Goal: Information Seeking & Learning: Find specific fact

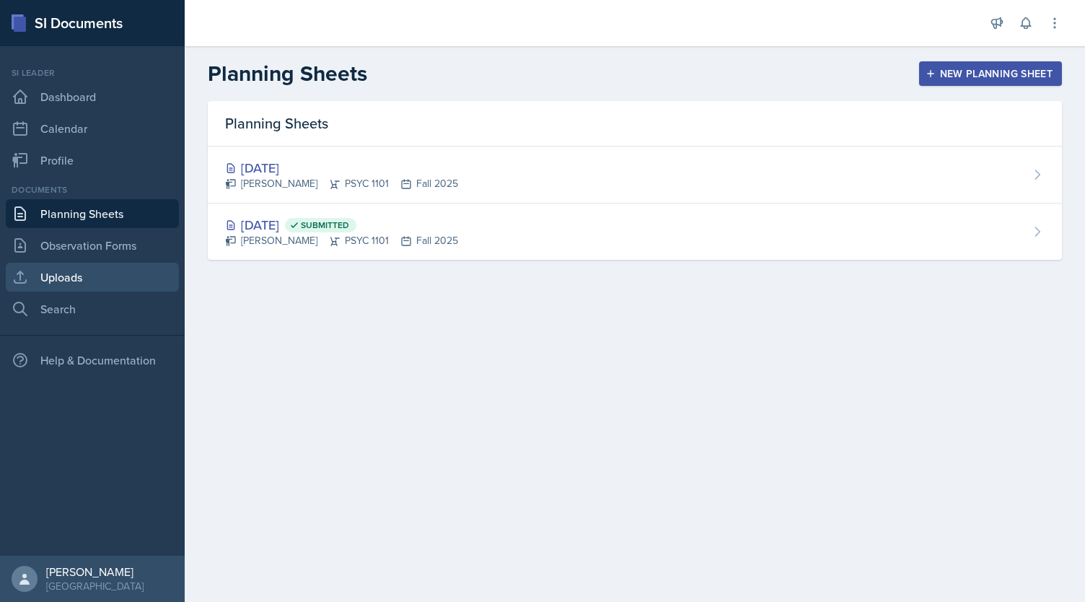
click at [104, 275] on link "Uploads" at bounding box center [92, 277] width 173 height 29
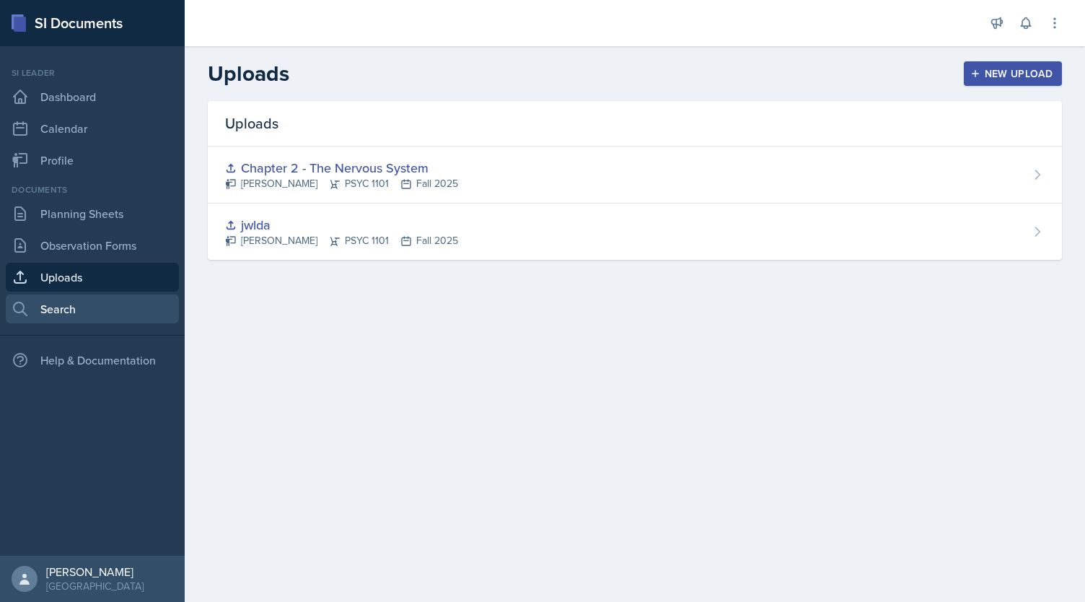
click at [63, 310] on link "Search" at bounding box center [92, 308] width 173 height 29
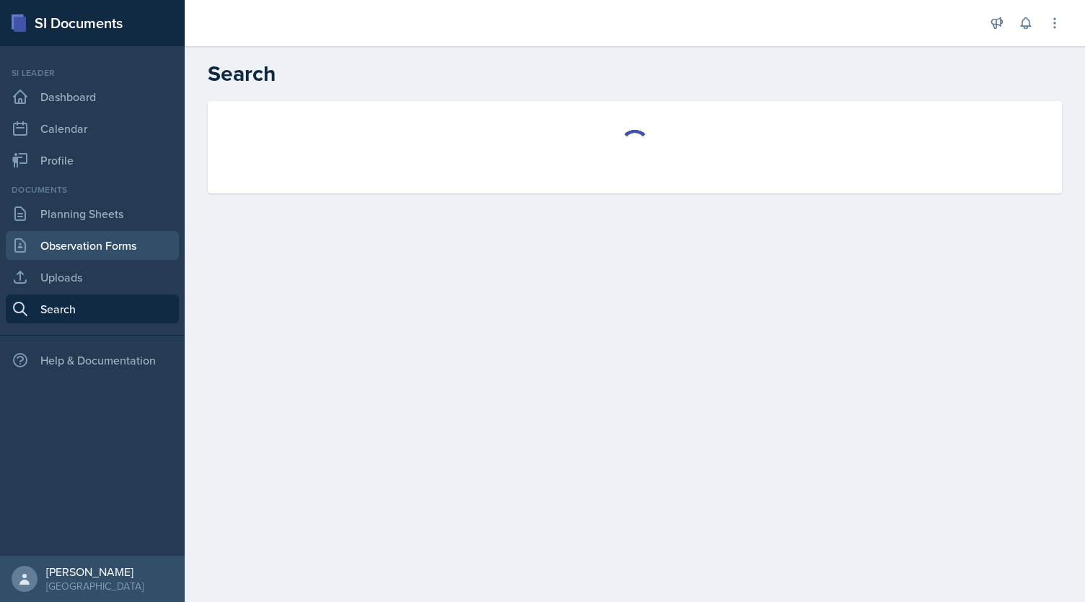
select select "all"
select select "1"
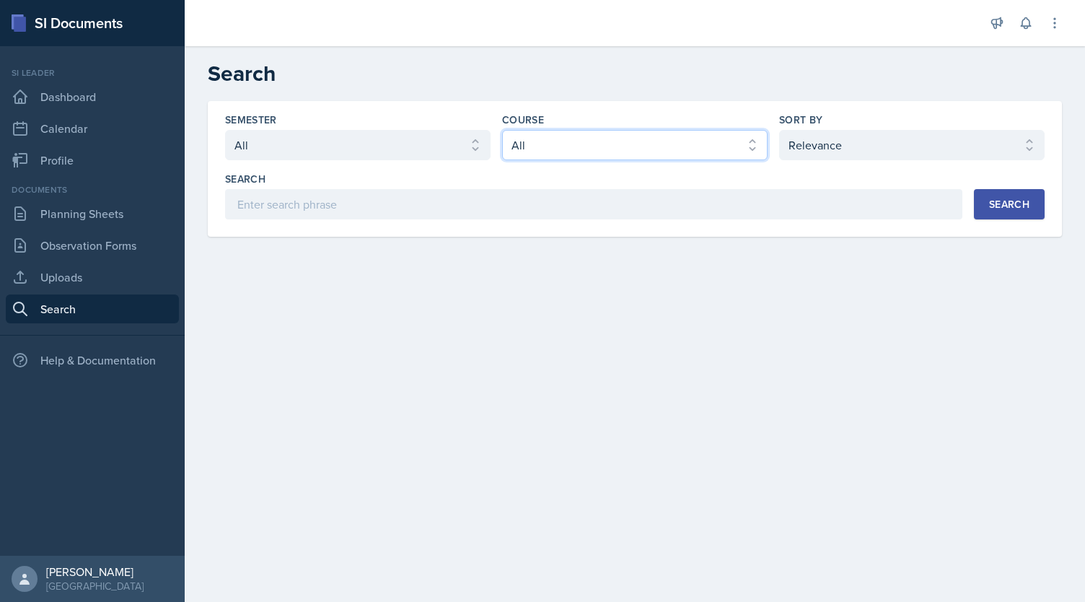
click at [542, 152] on select "Select course All ACCT 2101 ACCT 2102 ACCT 4050 ANTH 1102 ANTH 3301 ARCH 1000 A…" at bounding box center [634, 145] width 265 height 30
select select "93a945cf-eb40-40a1-82f0-d0905c6d75b7"
click at [502, 130] on select "Select course All ACCT 2101 ACCT 2102 ACCT 4050 ANTH 1102 ANTH 3301 ARCH 1000 A…" at bounding box center [634, 145] width 265 height 30
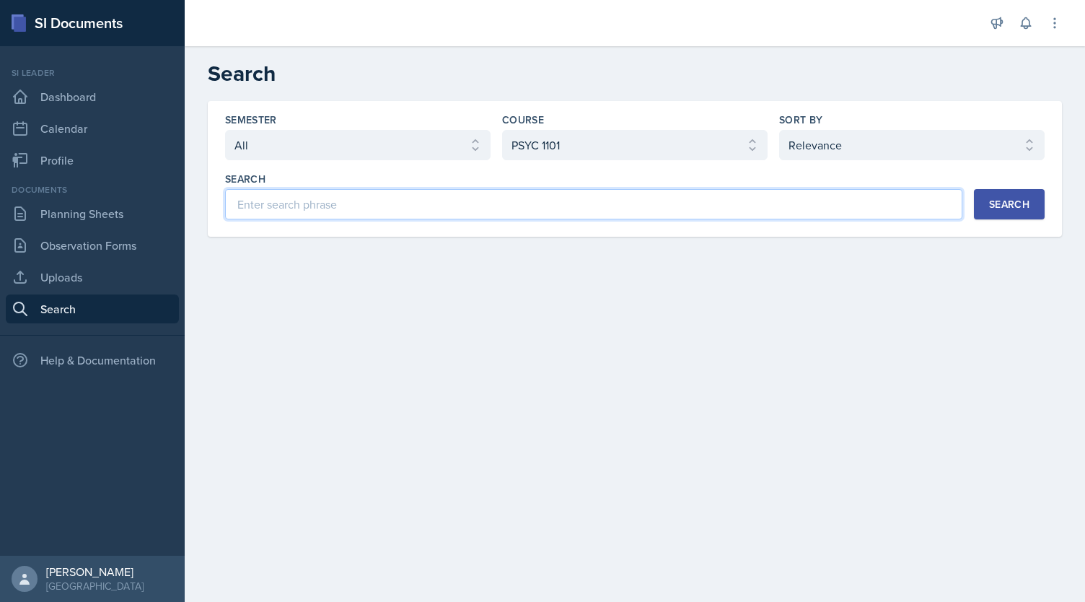
click at [370, 213] on input at bounding box center [593, 204] width 737 height 30
type input "brain functions"
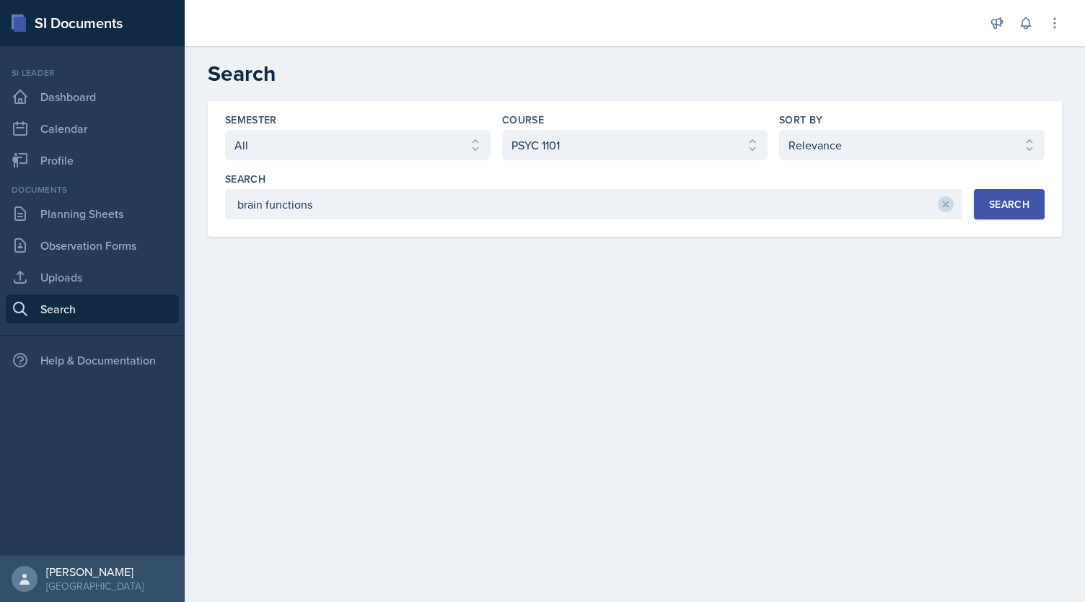
click at [982, 196] on button "Search" at bounding box center [1009, 204] width 71 height 30
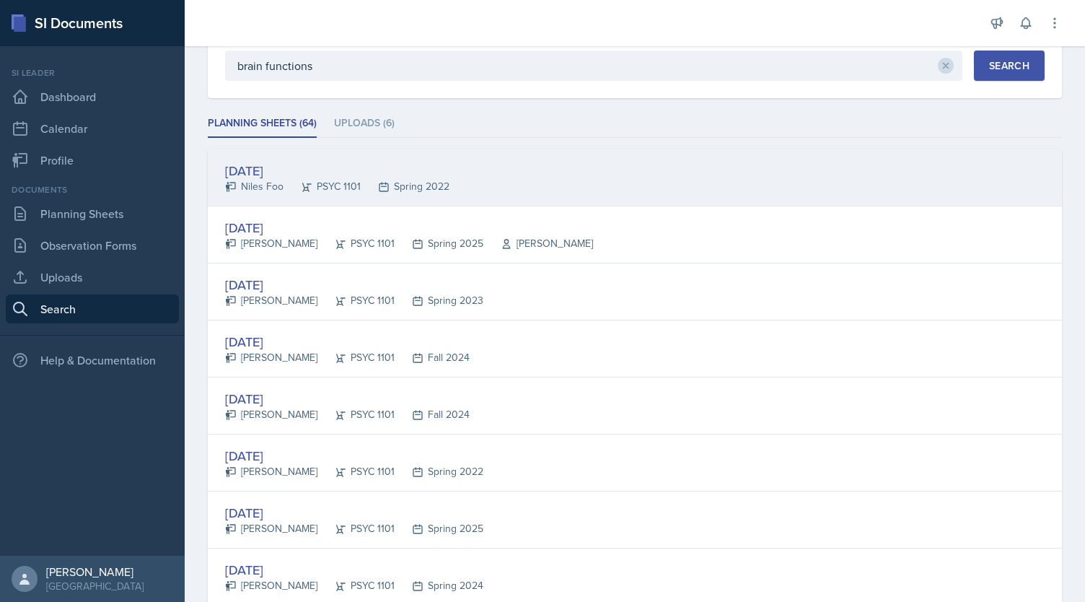
scroll to position [156, 0]
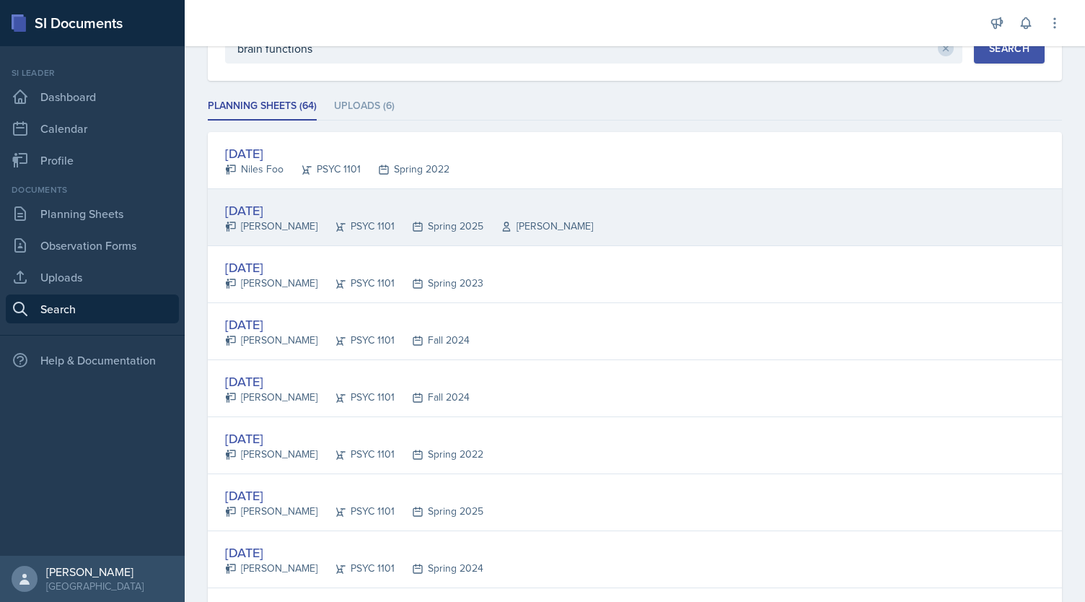
click at [444, 193] on div "[DATE] [PERSON_NAME] PSYC 1101 Spring 2025 [PERSON_NAME]" at bounding box center [635, 217] width 854 height 57
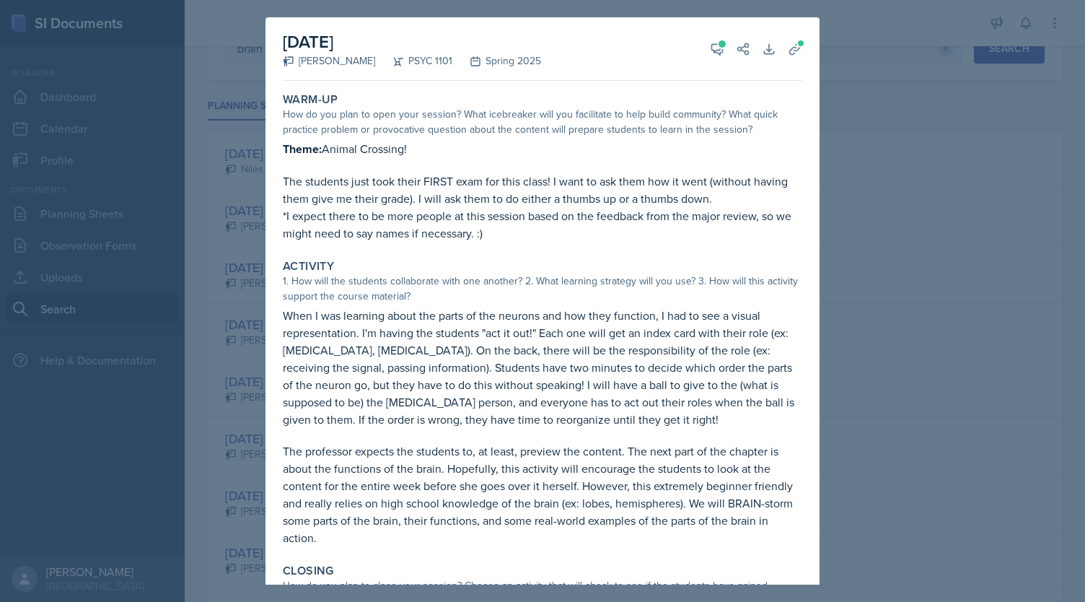
scroll to position [101, 0]
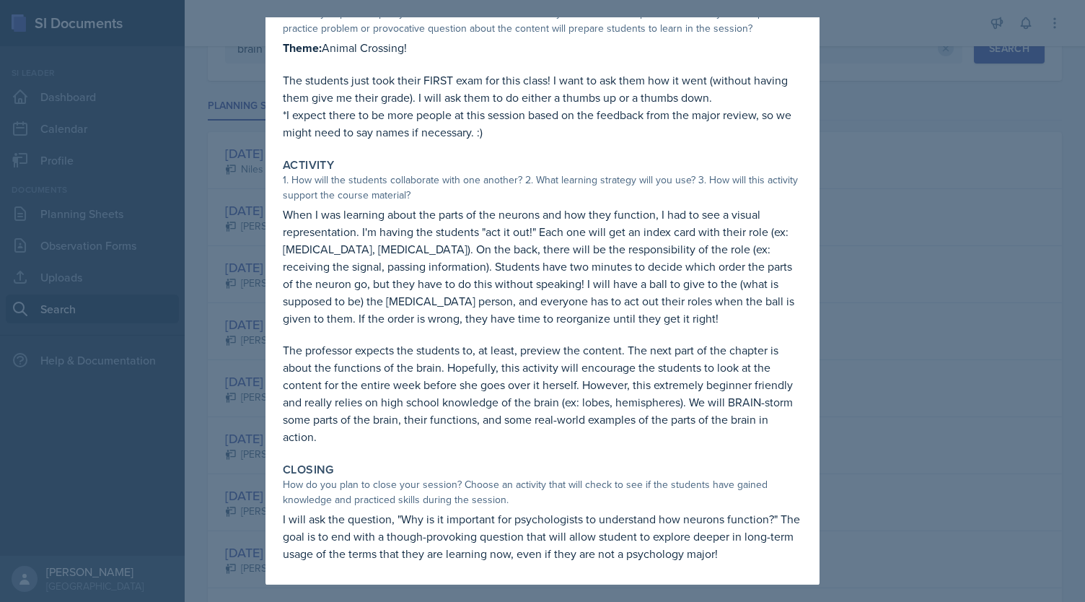
click at [841, 269] on div at bounding box center [542, 301] width 1085 height 602
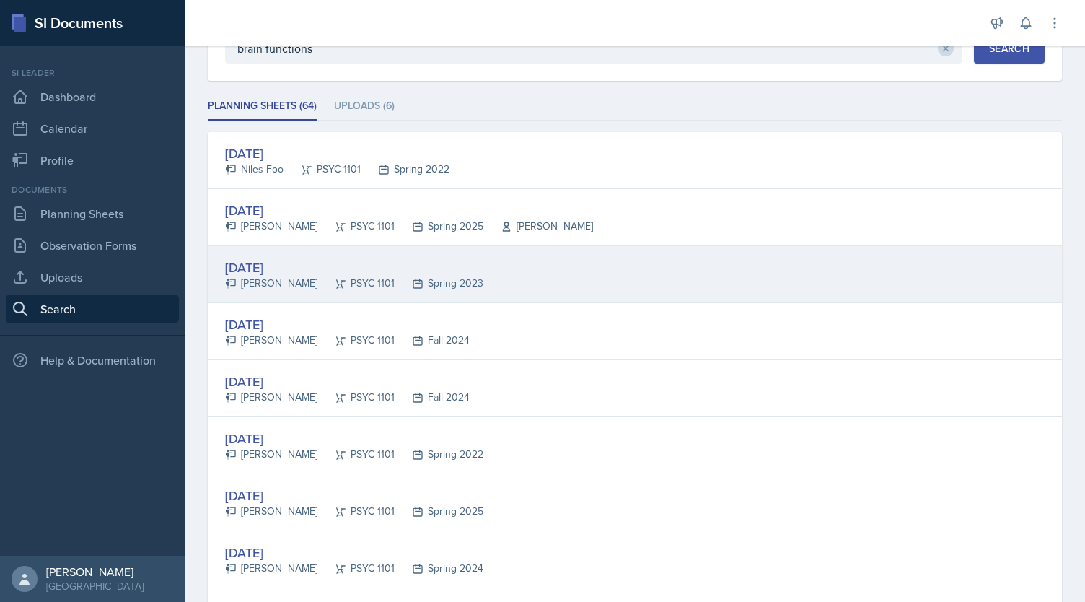
click at [498, 292] on div "[DATE] [PERSON_NAME] PSYC 1101 Spring 2023" at bounding box center [635, 274] width 854 height 57
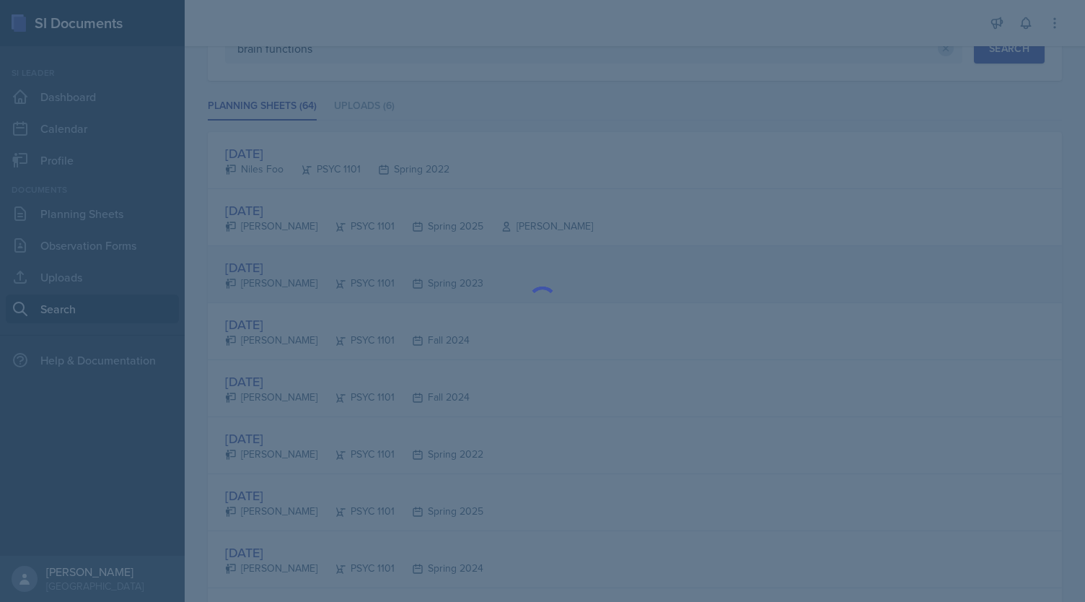
scroll to position [0, 0]
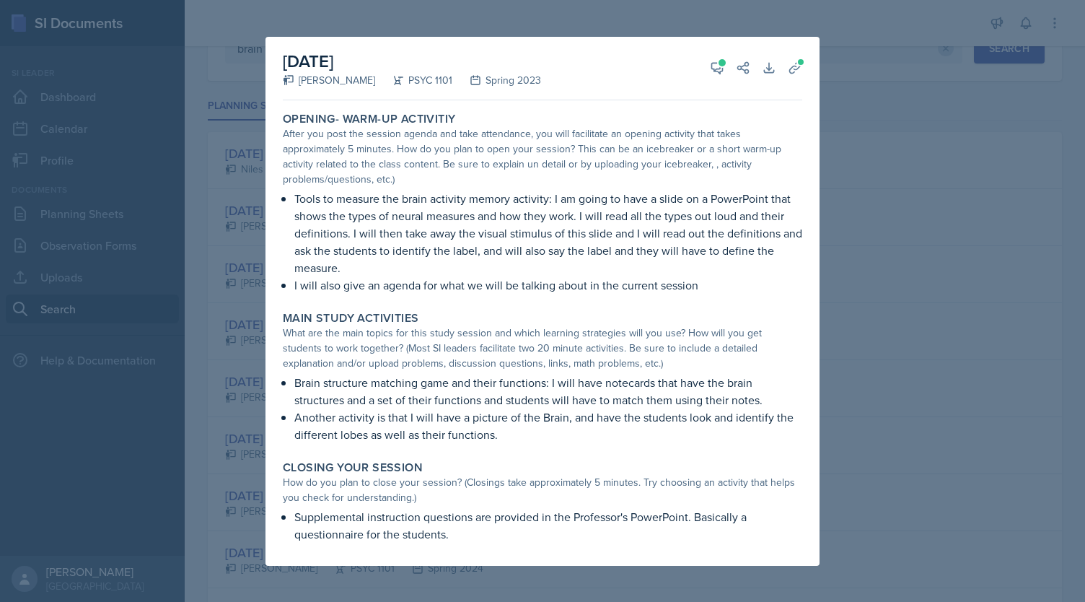
click at [865, 359] on div at bounding box center [542, 301] width 1085 height 602
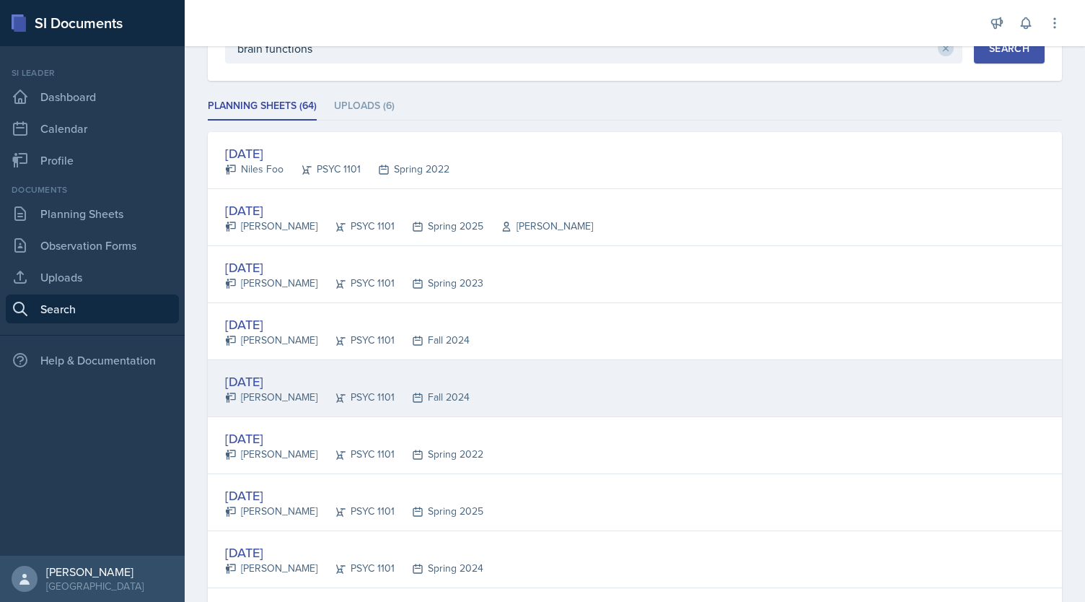
click at [598, 381] on div "[DATE] [PERSON_NAME] PSYC 1101 Fall 2024" at bounding box center [635, 388] width 854 height 57
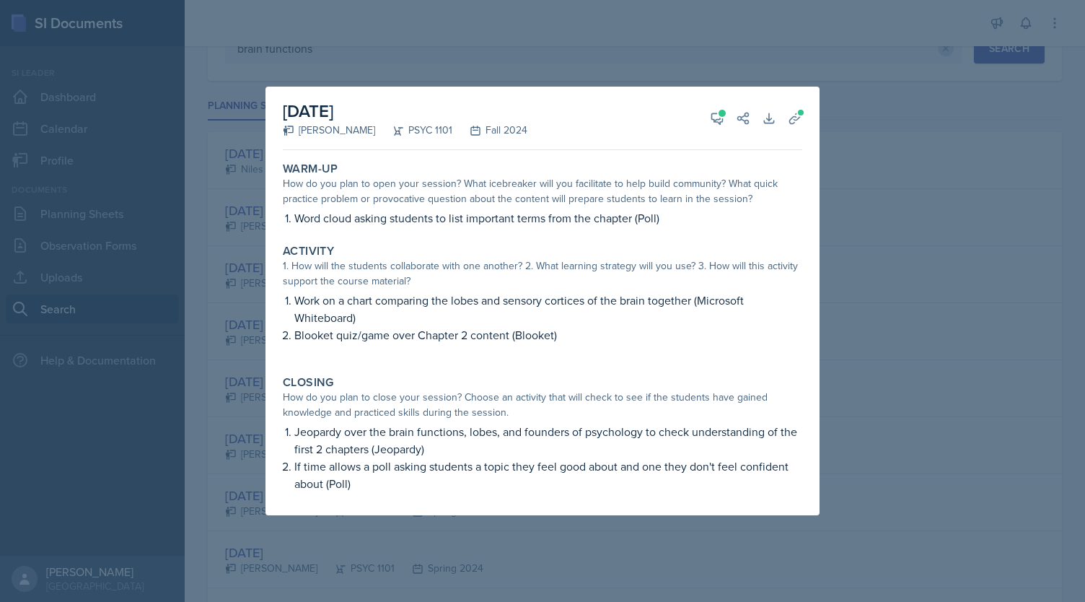
click at [899, 255] on div at bounding box center [542, 301] width 1085 height 602
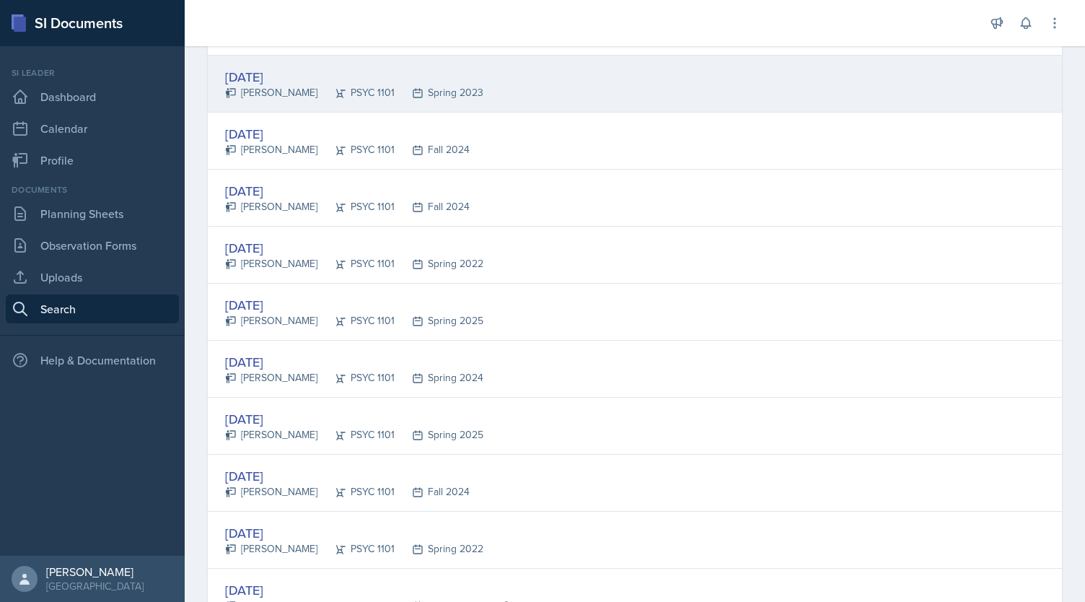
scroll to position [372, 0]
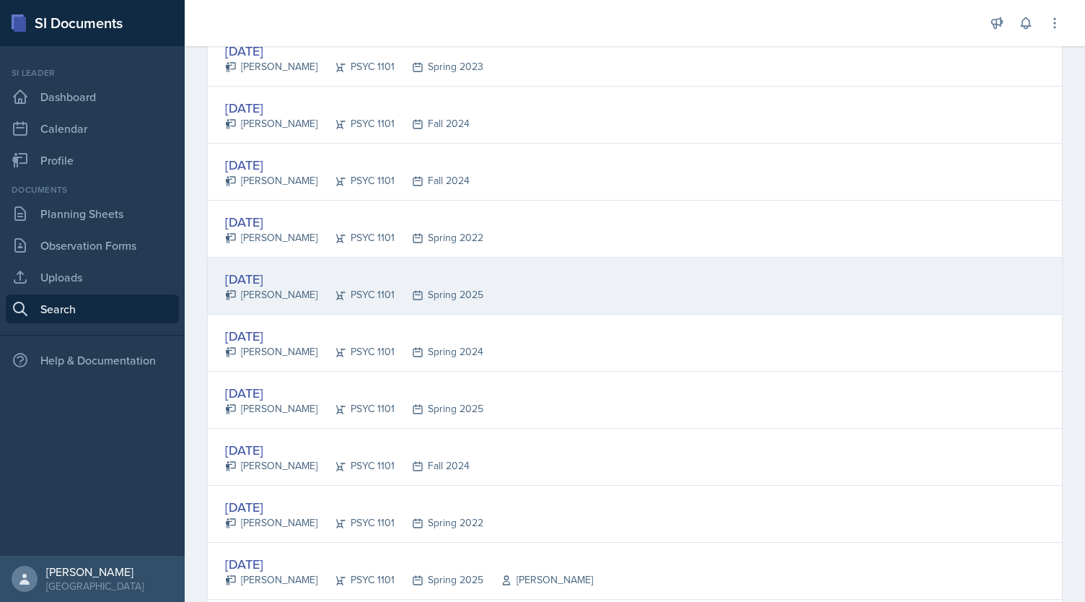
click at [301, 276] on div "[DATE]" at bounding box center [354, 278] width 258 height 19
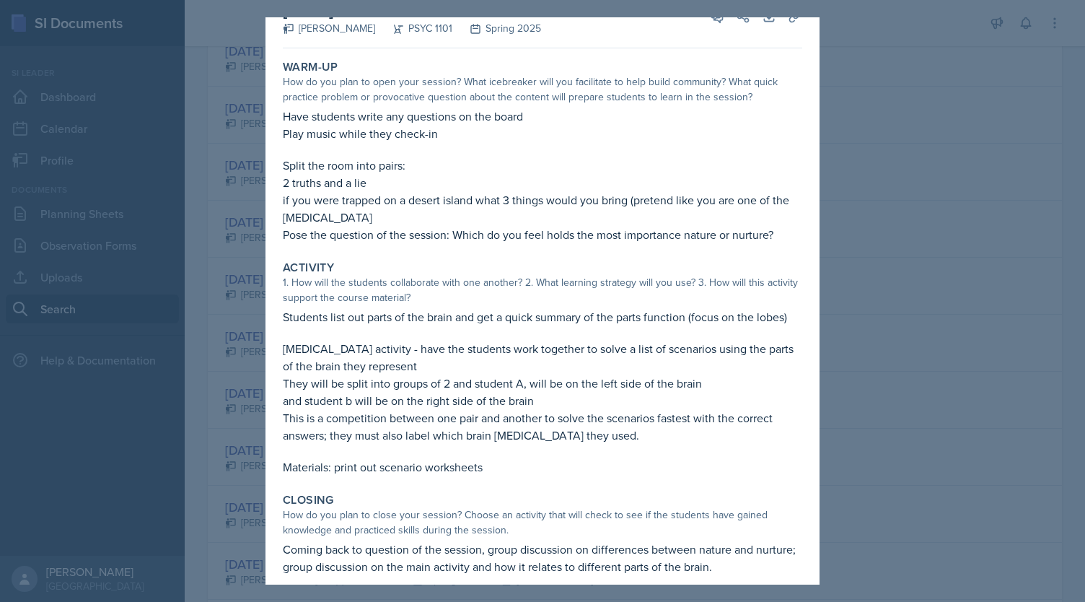
scroll to position [46, 0]
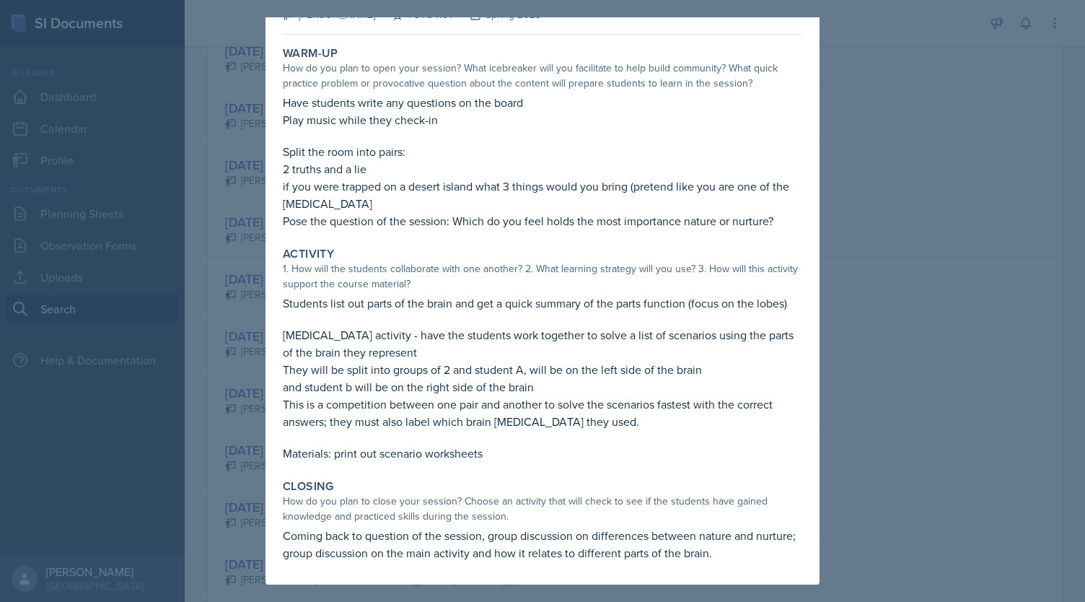
click at [867, 298] on div at bounding box center [542, 301] width 1085 height 602
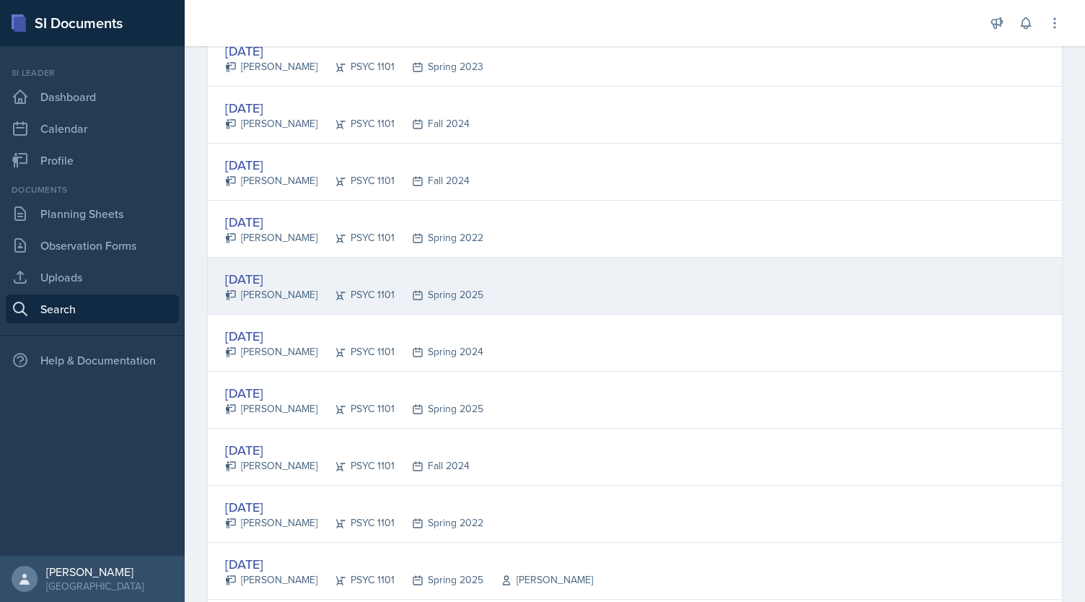
click at [372, 277] on div "[DATE]" at bounding box center [354, 278] width 258 height 19
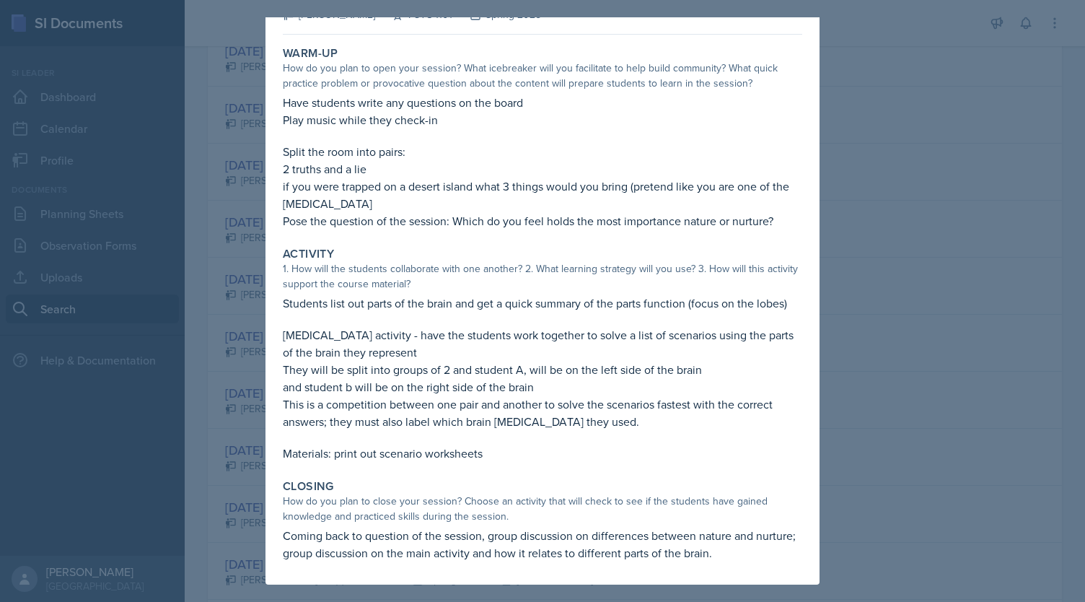
click at [888, 116] on div at bounding box center [542, 301] width 1085 height 602
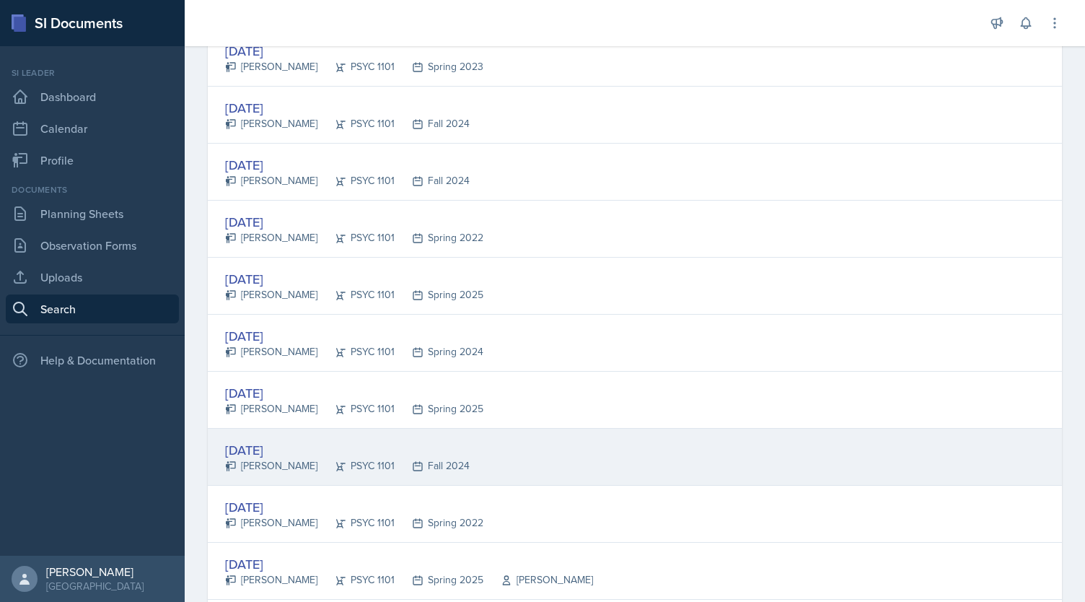
click at [404, 448] on div "[DATE]" at bounding box center [347, 449] width 245 height 19
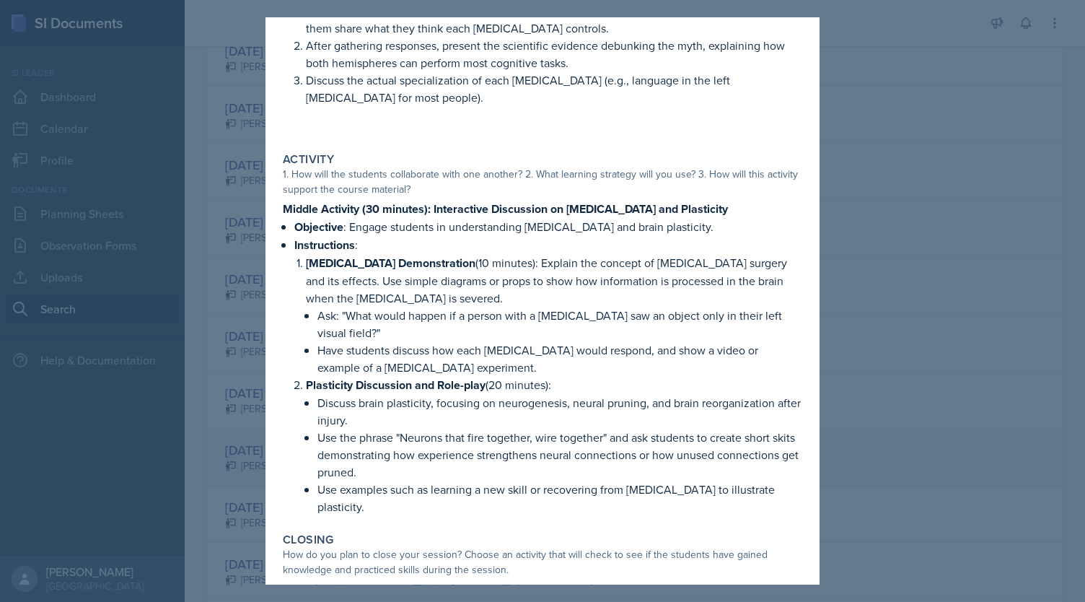
scroll to position [237, 0]
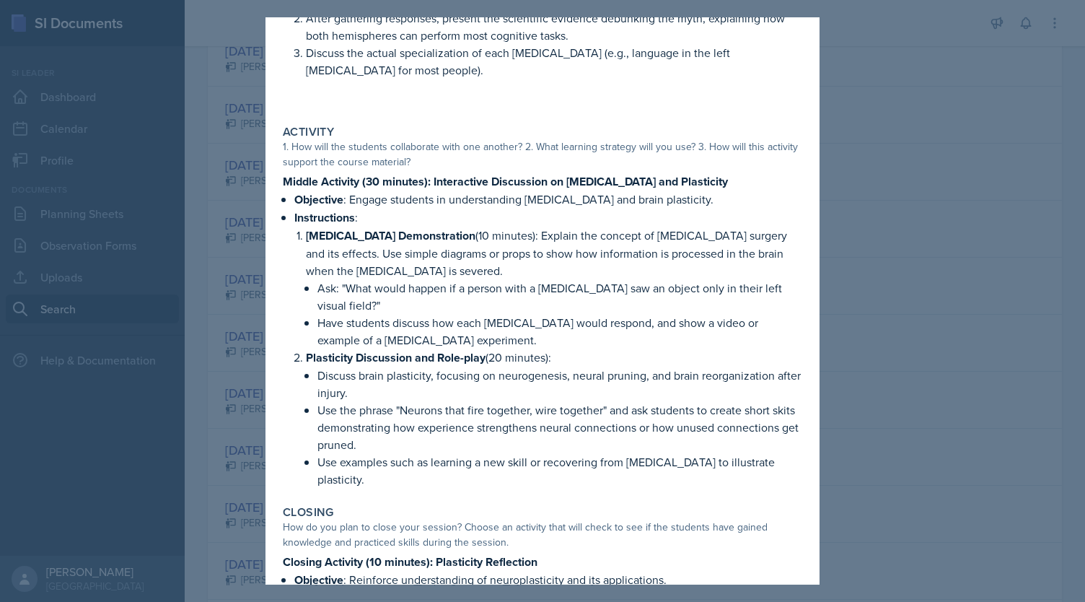
click at [897, 167] on div at bounding box center [542, 301] width 1085 height 602
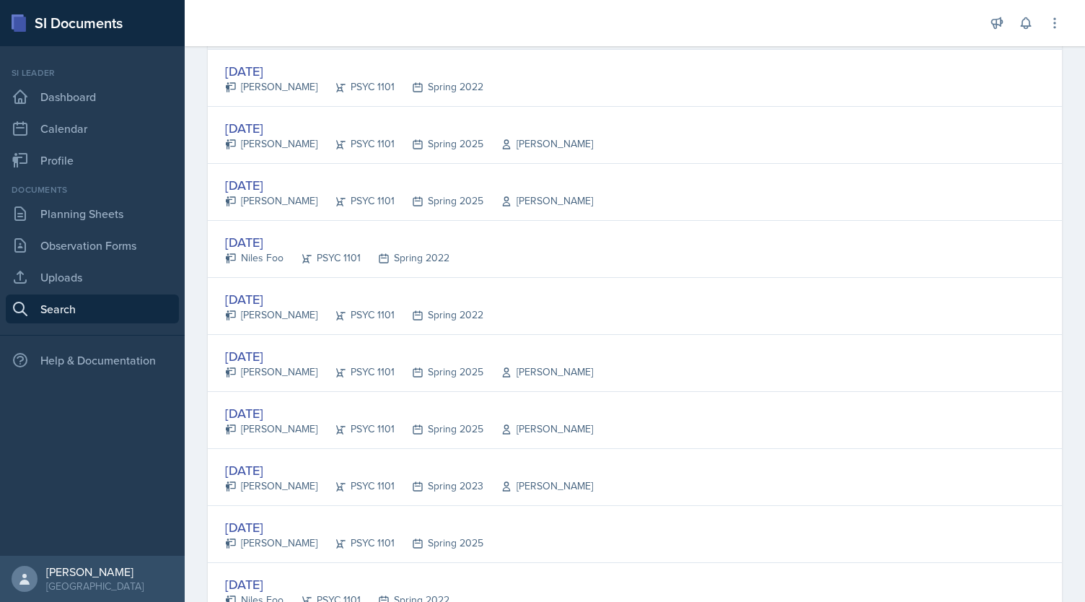
scroll to position [809, 0]
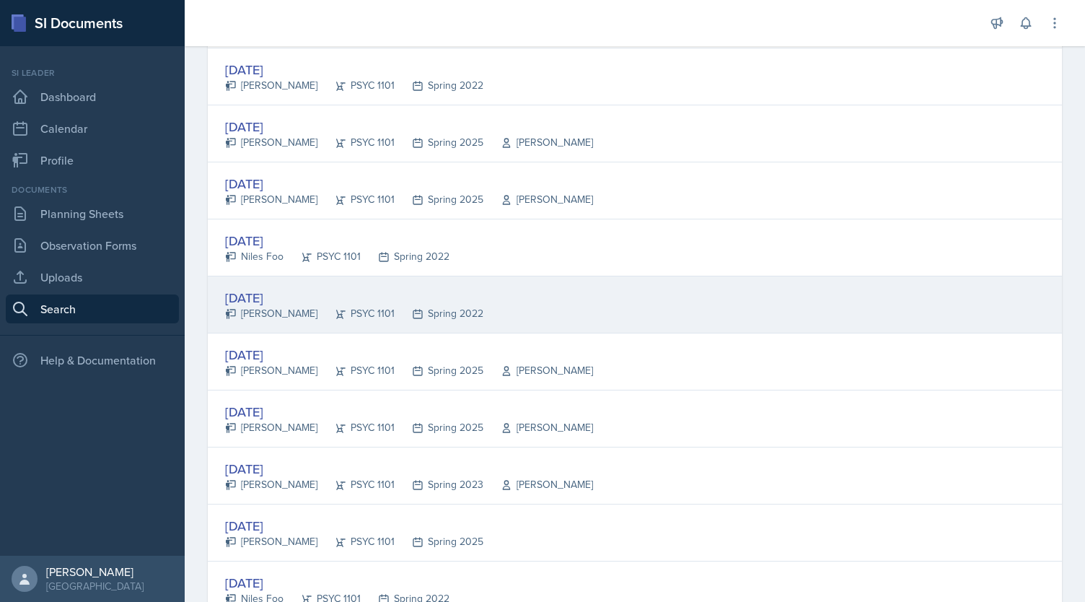
click at [369, 294] on div "[DATE]" at bounding box center [354, 297] width 258 height 19
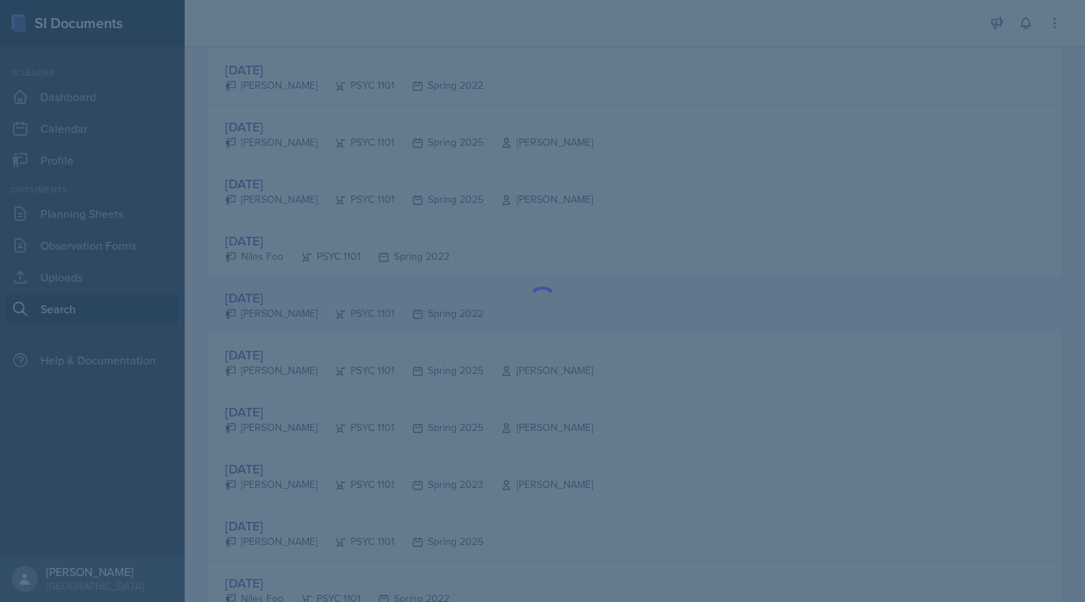
scroll to position [0, 0]
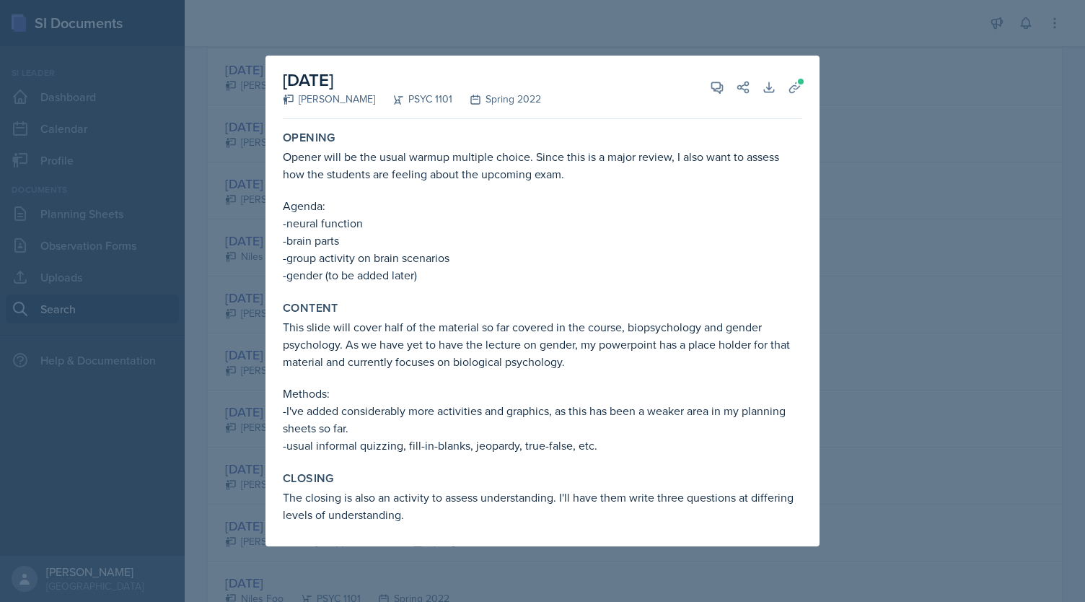
click at [251, 306] on div at bounding box center [542, 301] width 1085 height 602
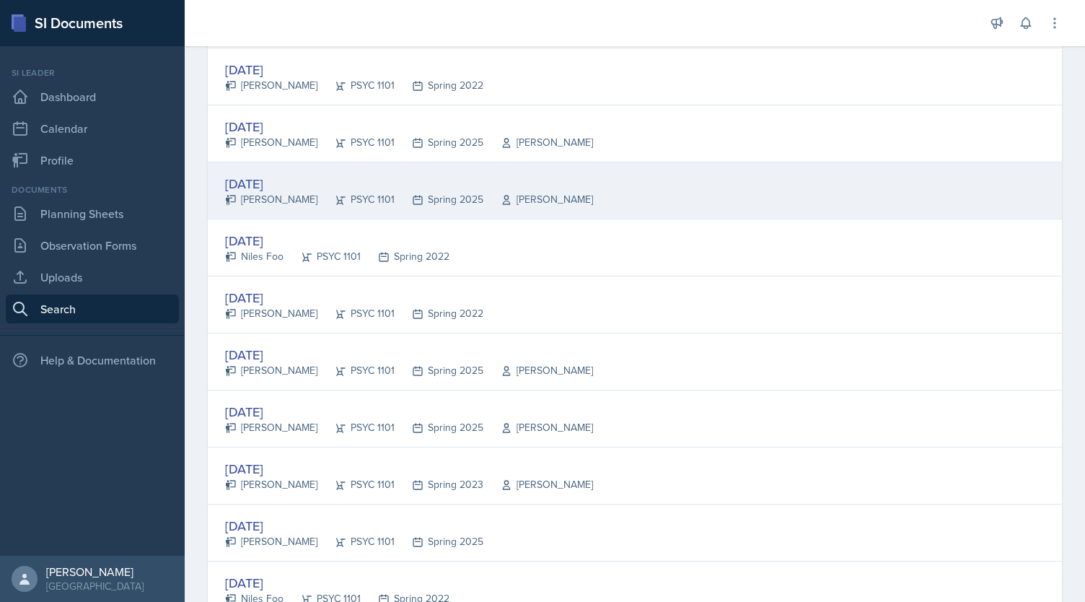
click at [348, 187] on div "[DATE]" at bounding box center [409, 183] width 368 height 19
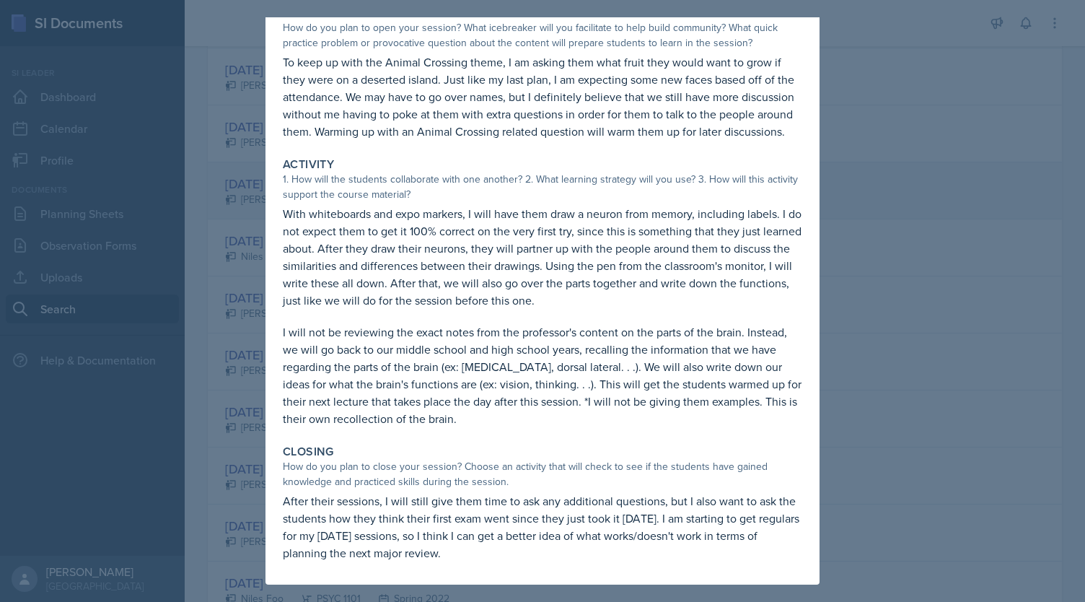
scroll to position [104, 0]
click at [263, 288] on div at bounding box center [542, 301] width 1085 height 602
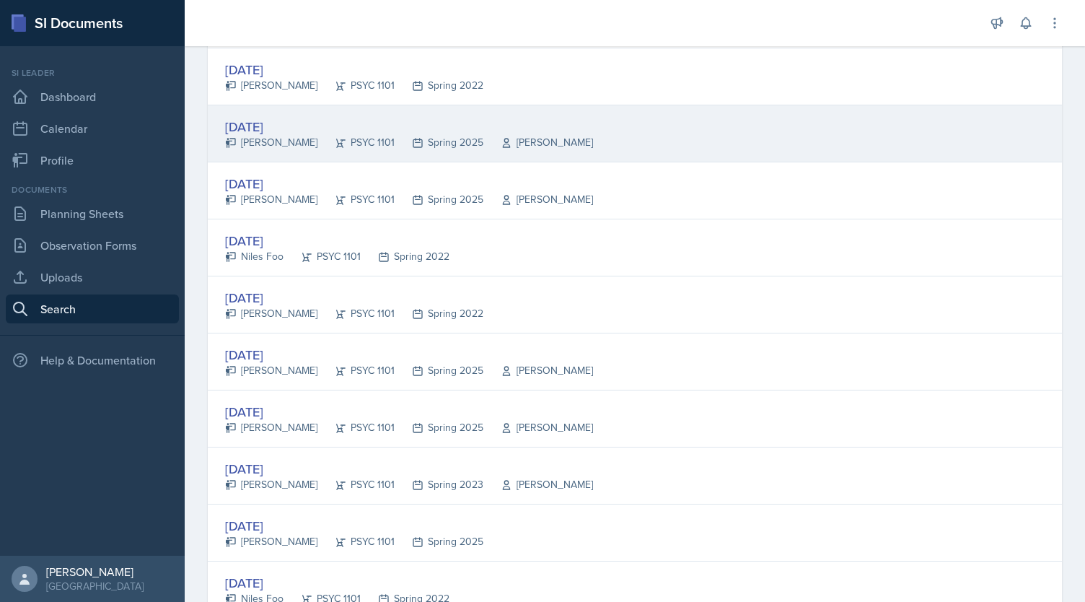
click at [282, 139] on div "[PERSON_NAME]" at bounding box center [271, 142] width 92 height 15
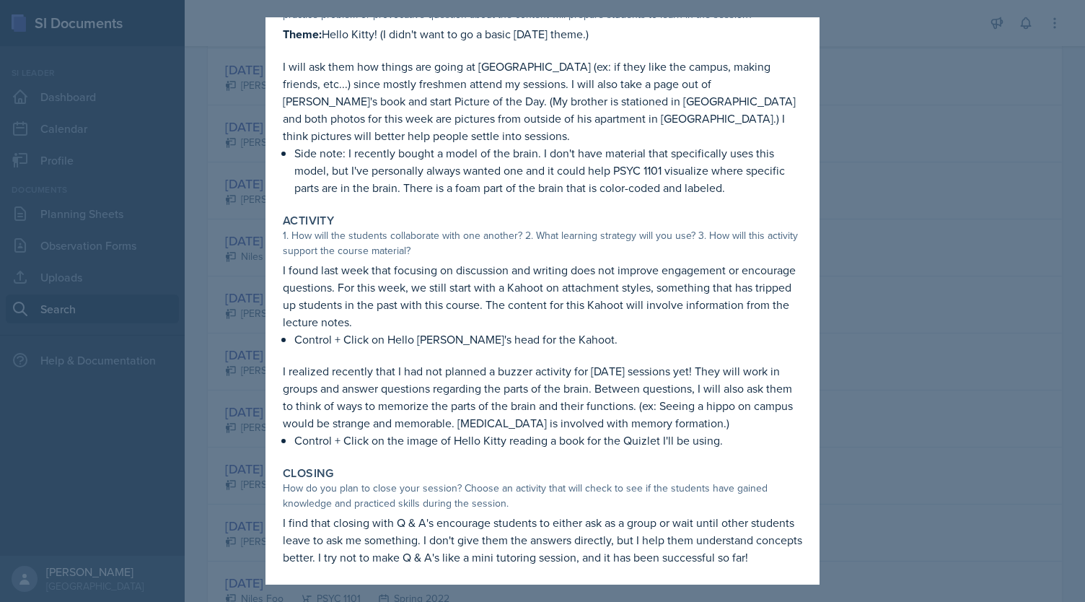
scroll to position [118, 0]
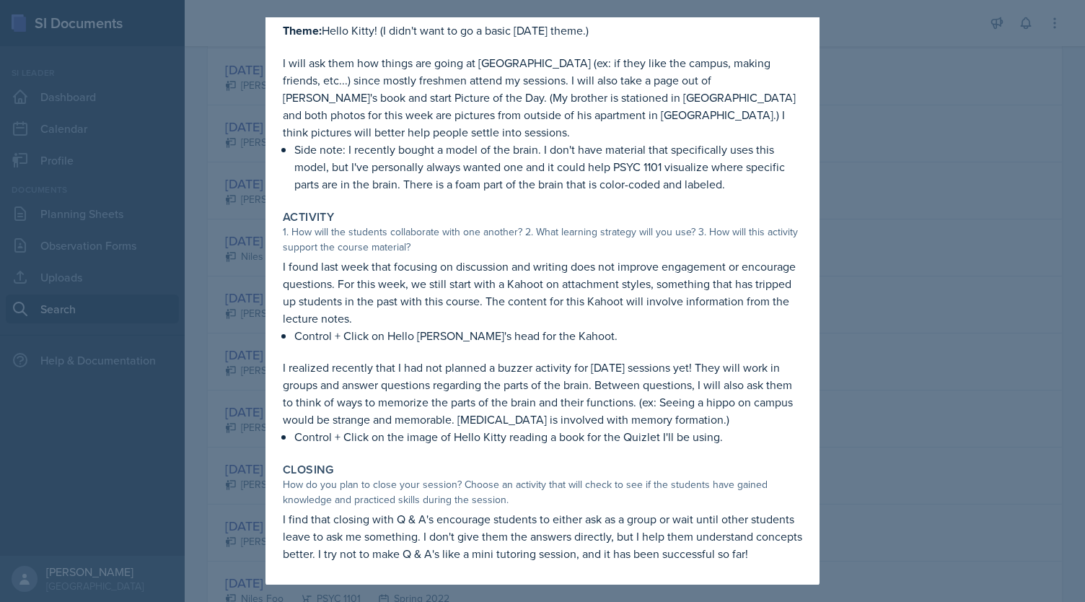
click at [864, 221] on div at bounding box center [542, 301] width 1085 height 602
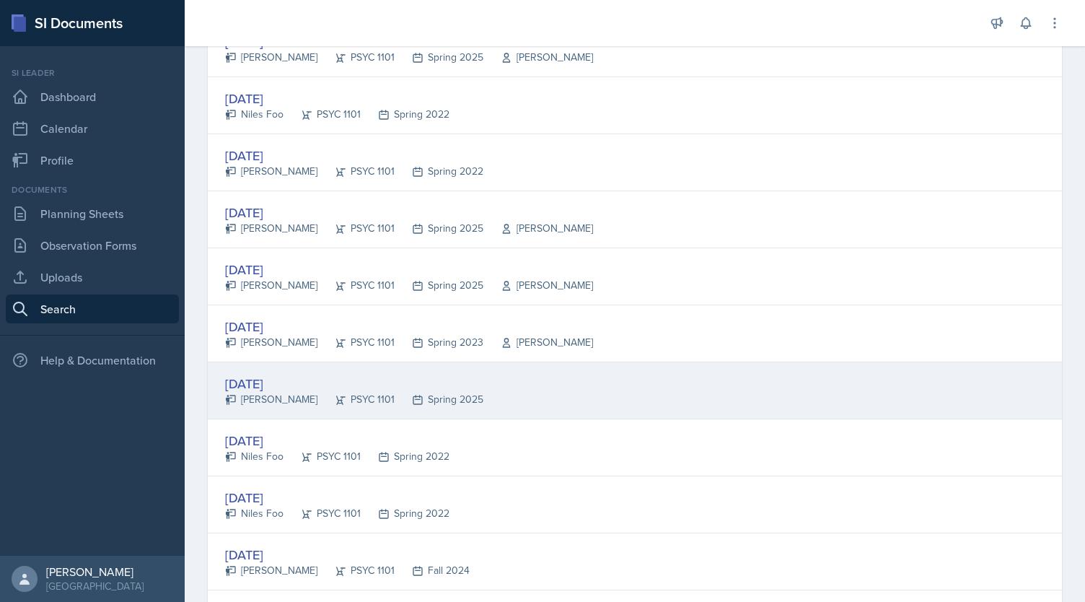
scroll to position [952, 0]
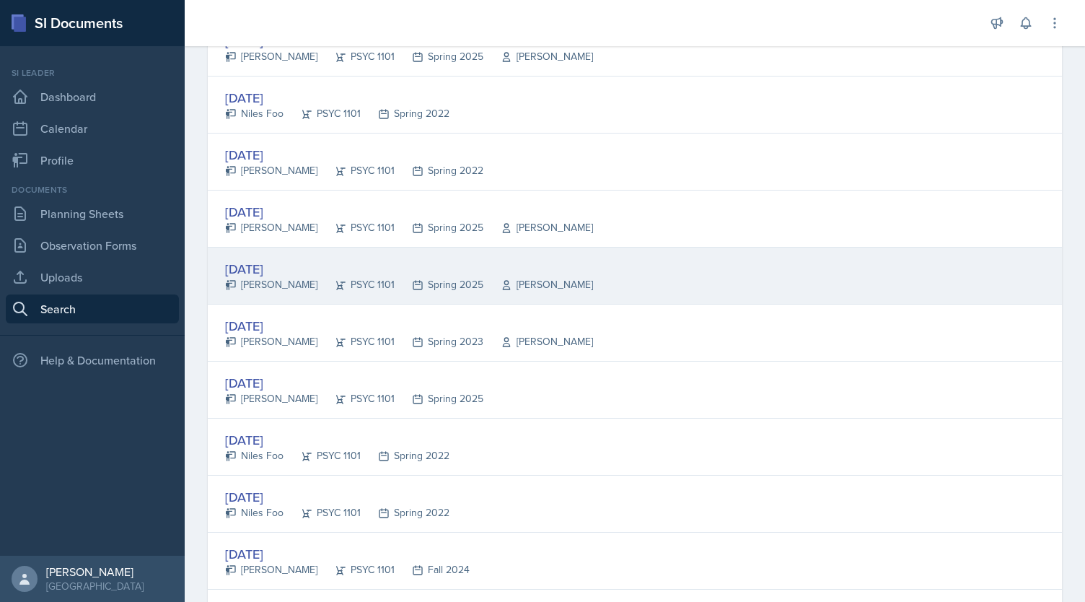
click at [410, 277] on div "Spring 2025" at bounding box center [439, 284] width 89 height 15
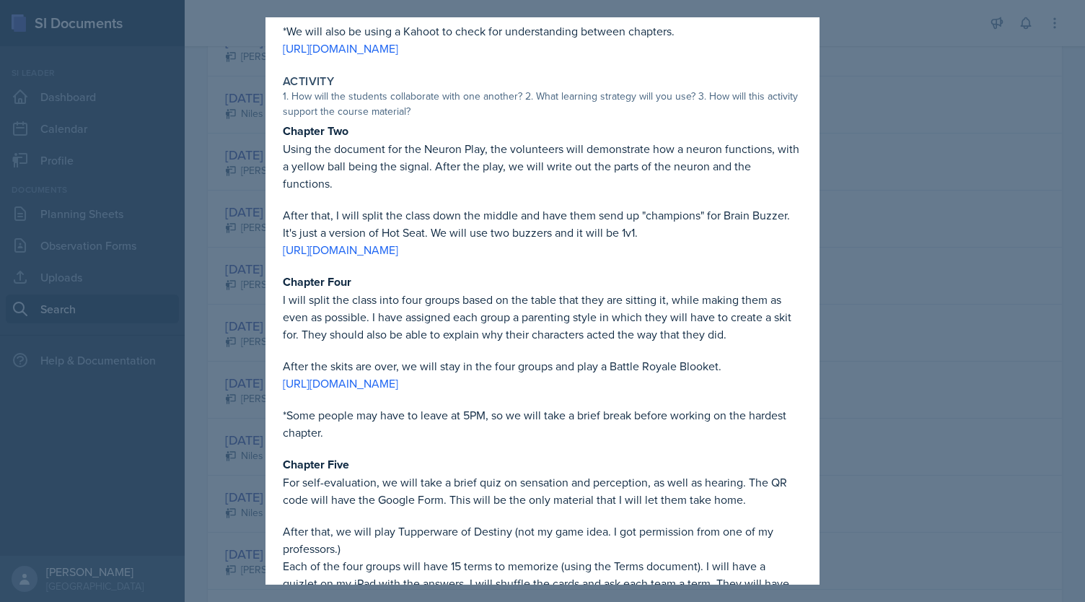
scroll to position [232, 0]
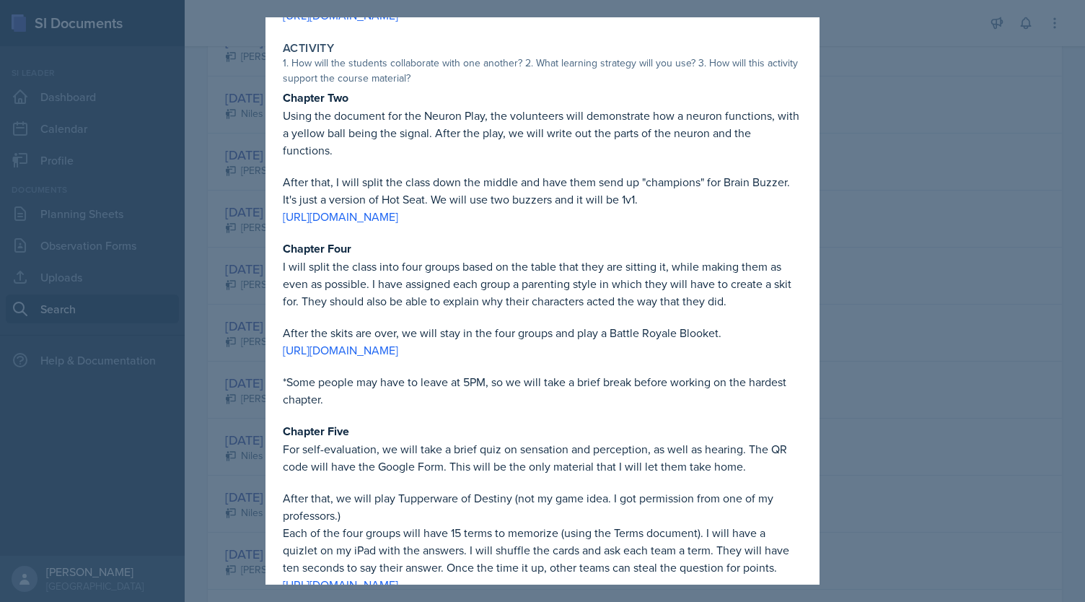
click at [873, 221] on div at bounding box center [542, 301] width 1085 height 602
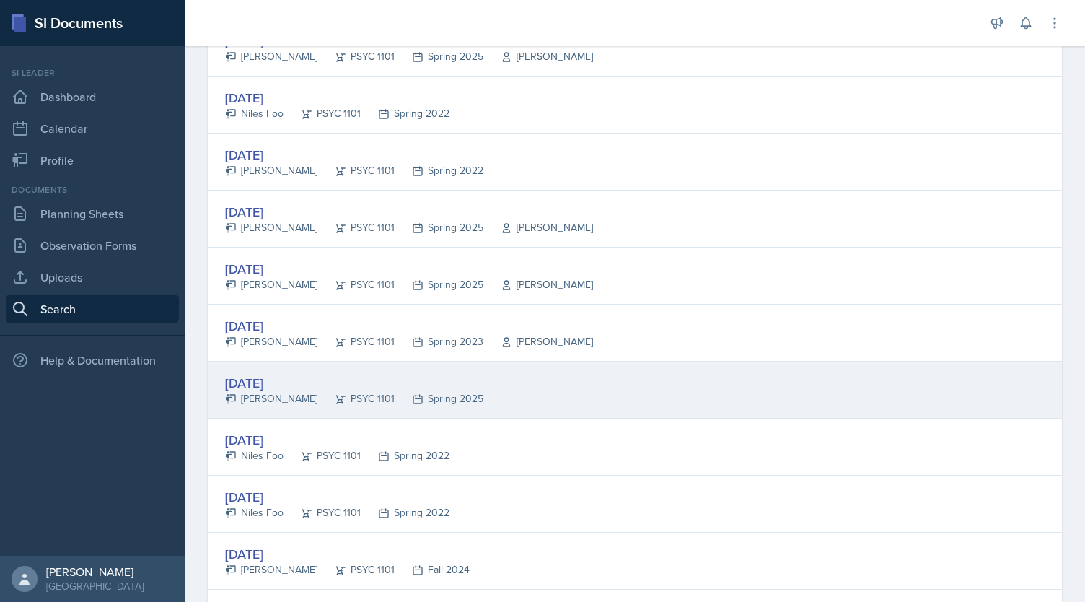
click at [514, 406] on div "[DATE] [PERSON_NAME] PSYC 1101 Spring 2025" at bounding box center [635, 389] width 854 height 57
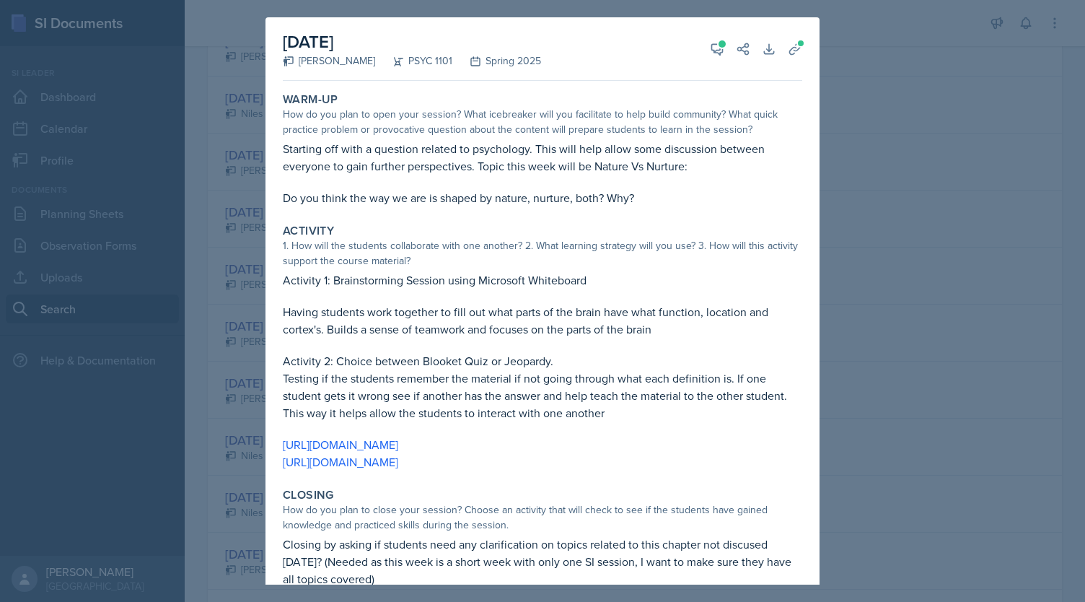
click at [858, 286] on div at bounding box center [542, 301] width 1085 height 602
